Goal: Task Accomplishment & Management: Use online tool/utility

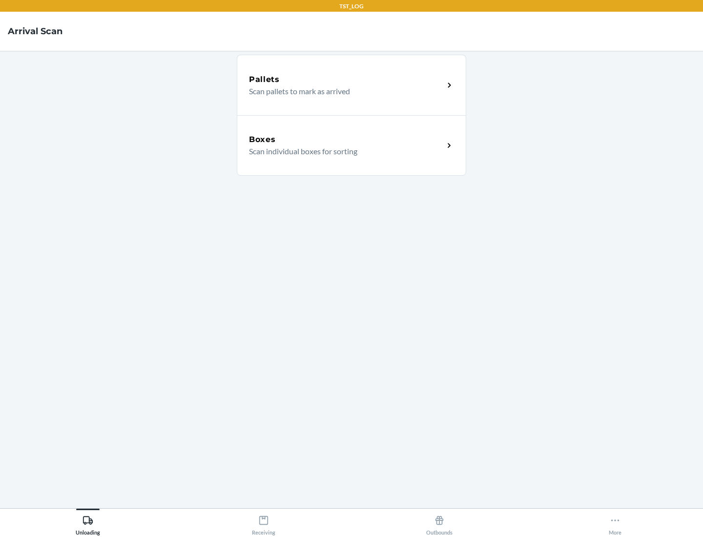
click at [346, 140] on div "Boxes" at bounding box center [346, 140] width 195 height 12
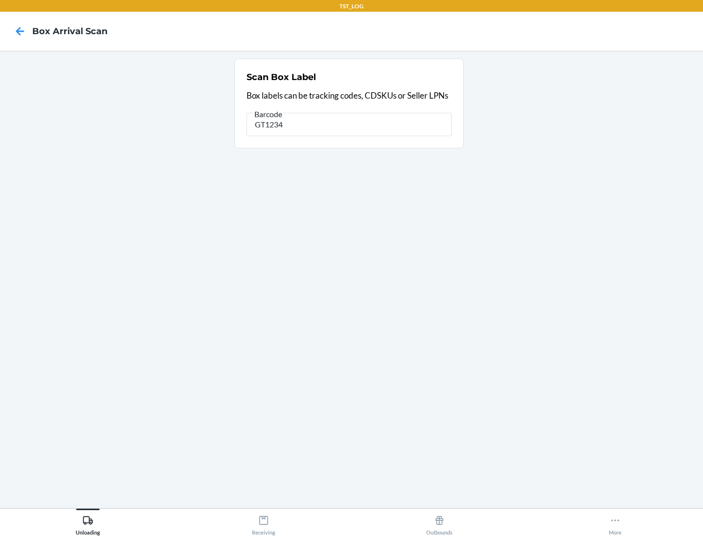
type input "GT1234"
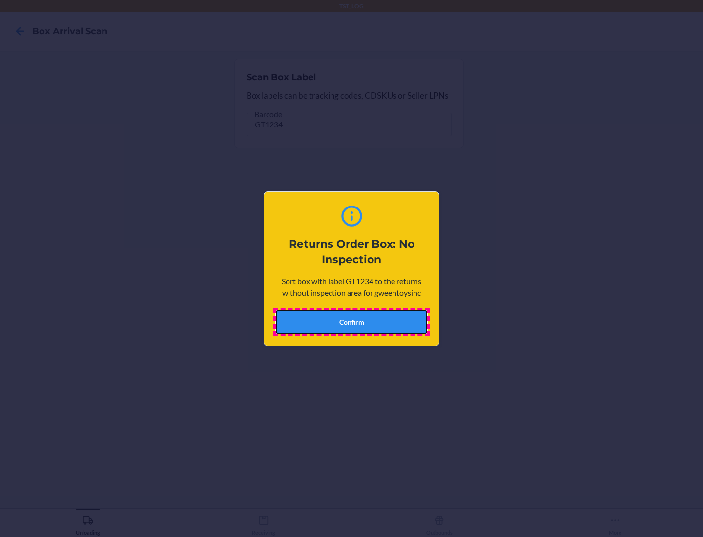
click at [351, 321] on button "Confirm" at bounding box center [351, 321] width 151 height 23
